Goal: Find specific page/section: Find specific page/section

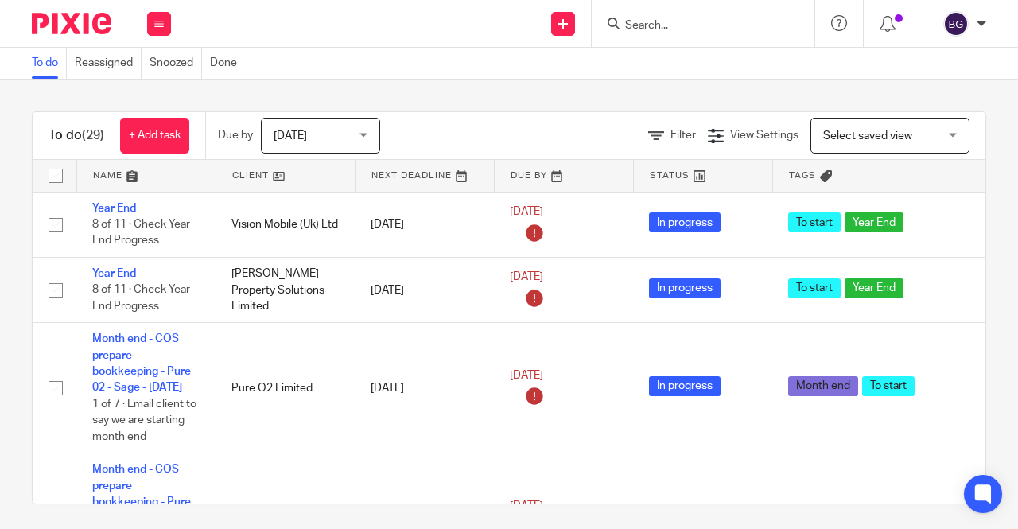
click at [687, 25] on input "Search" at bounding box center [694, 26] width 143 height 14
click button "submit" at bounding box center [0, 0] width 0 height 0
click at [688, 25] on input "ONI" at bounding box center [694, 26] width 143 height 14
drag, startPoint x: 679, startPoint y: 23, endPoint x: 624, endPoint y: 37, distance: 56.5
click at [624, 37] on div "ONI No results found. Try searching for the name of a client or contact..." at bounding box center [703, 23] width 223 height 47
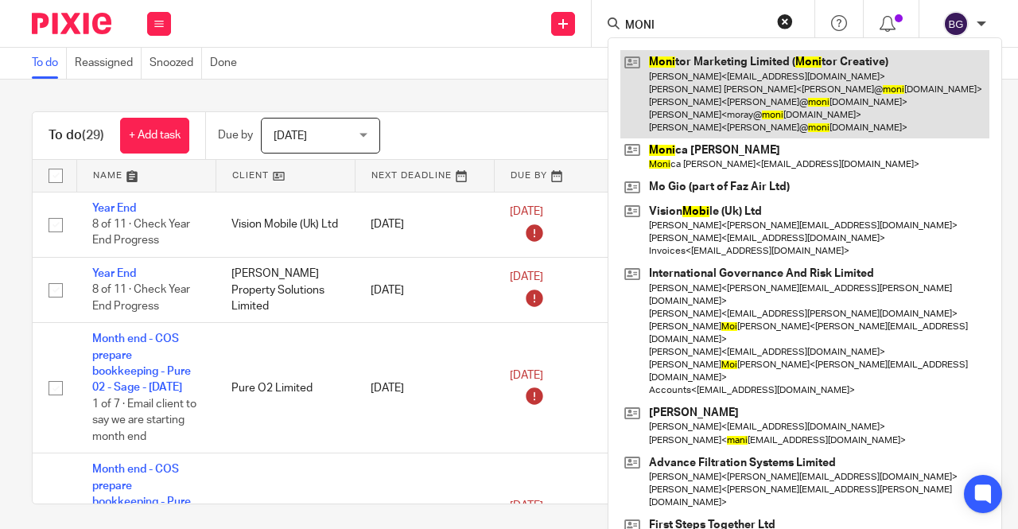
type input "MONI"
click at [703, 79] on link at bounding box center [804, 94] width 369 height 88
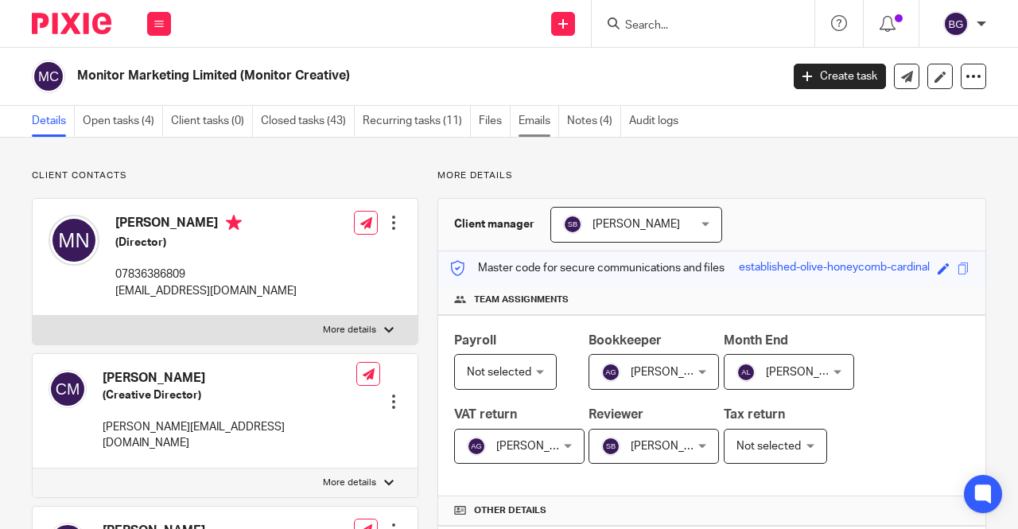
click at [529, 120] on link "Emails" at bounding box center [538, 121] width 41 height 31
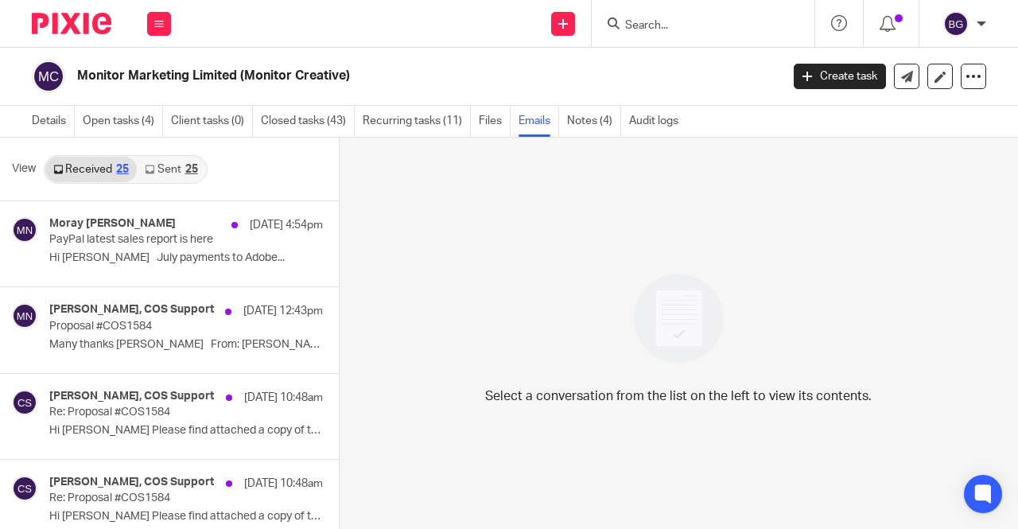
click at [173, 168] on link "Sent 25" at bounding box center [171, 169] width 68 height 25
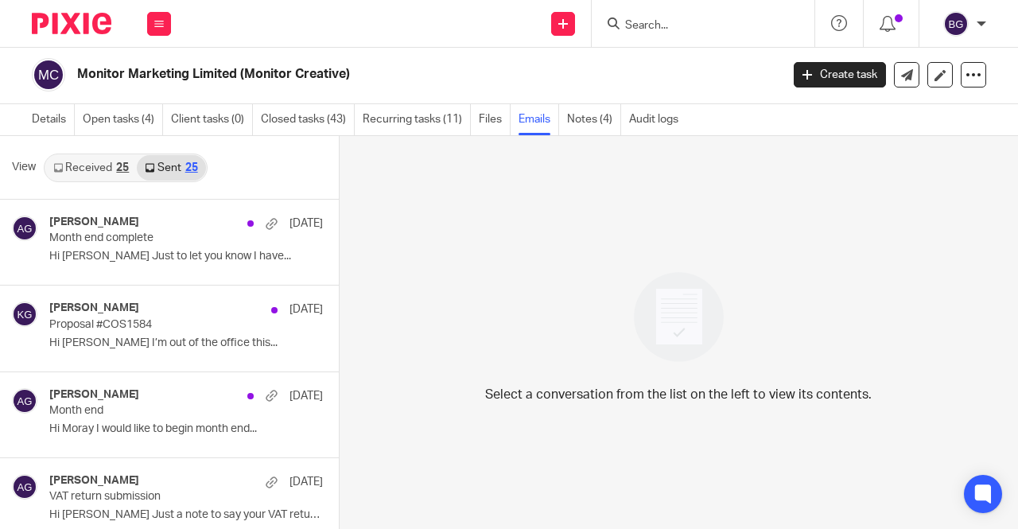
click at [84, 179] on link "Received 25" at bounding box center [90, 167] width 91 height 25
